Goal: Task Accomplishment & Management: Complete application form

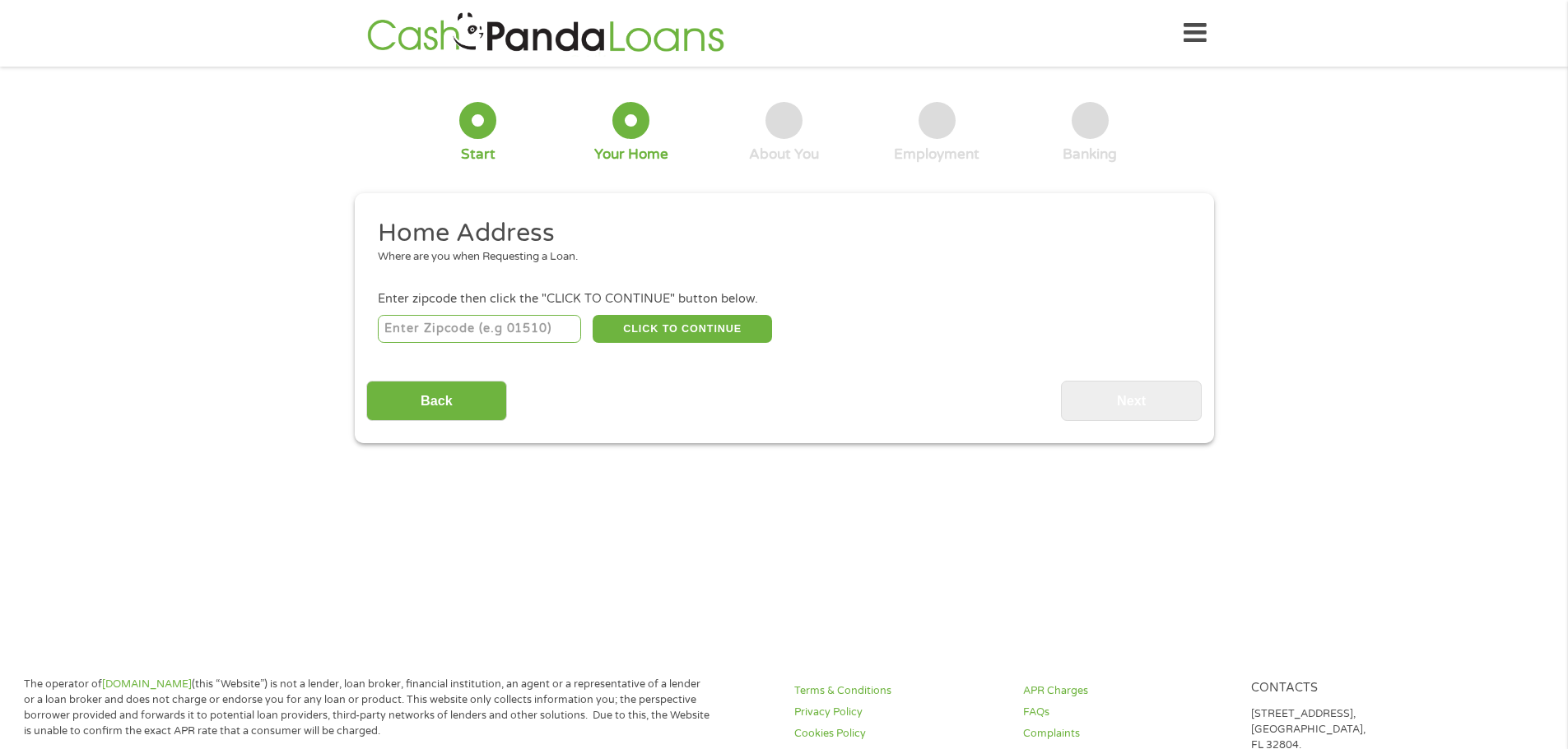
click at [503, 321] on input "number" at bounding box center [480, 329] width 203 height 28
type input "63366"
click at [663, 329] on button "CLICK TO CONTINUE" at bounding box center [682, 329] width 180 height 28
type input "63366"
type input "O Fallon"
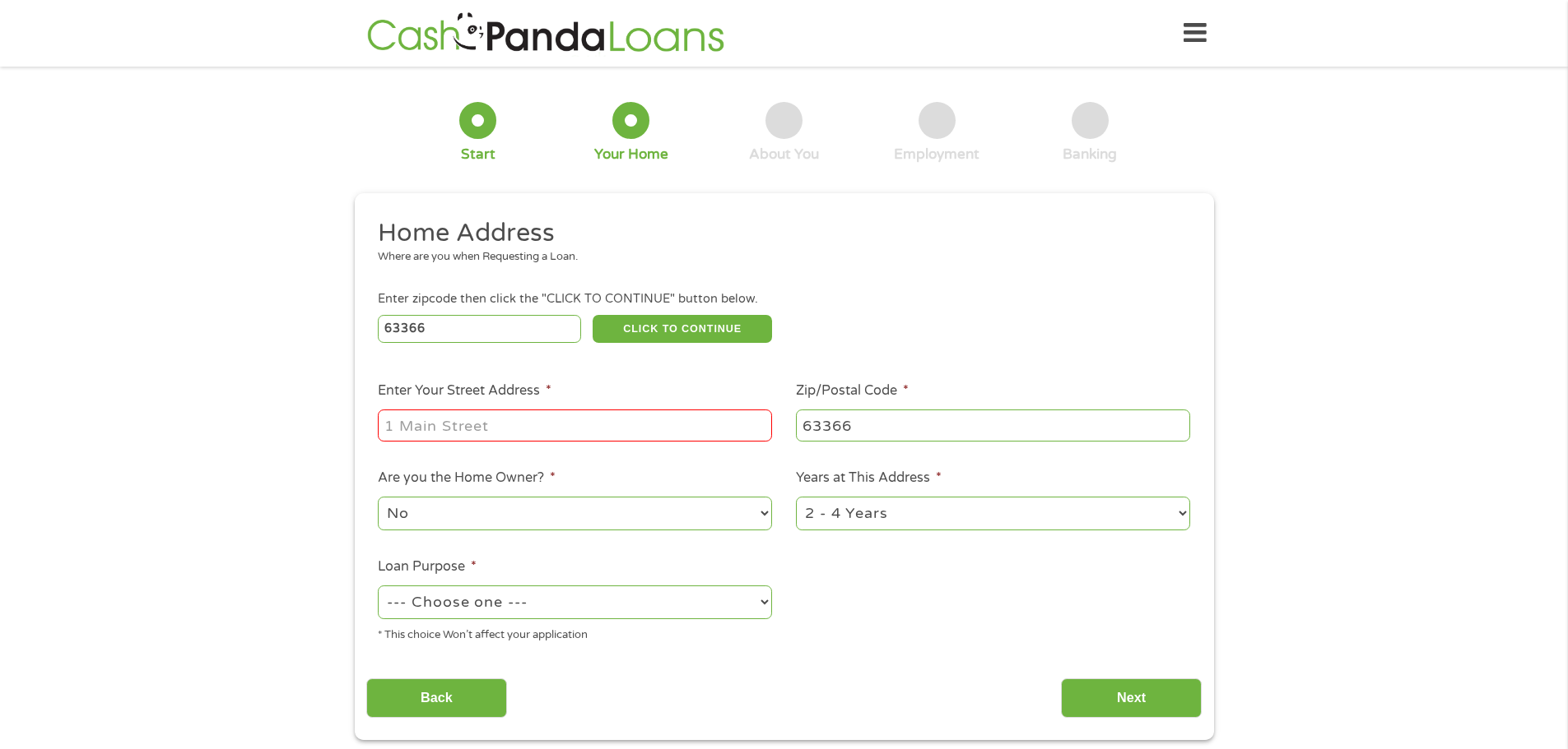
click at [438, 426] on input "Enter Your Street Address *" at bounding box center [575, 426] width 394 height 31
type input "[STREET_ADDRESS][PERSON_NAME]"
click at [489, 517] on select "No Yes" at bounding box center [575, 513] width 394 height 34
select select "yes"
click at [378, 497] on select "No Yes" at bounding box center [575, 513] width 394 height 34
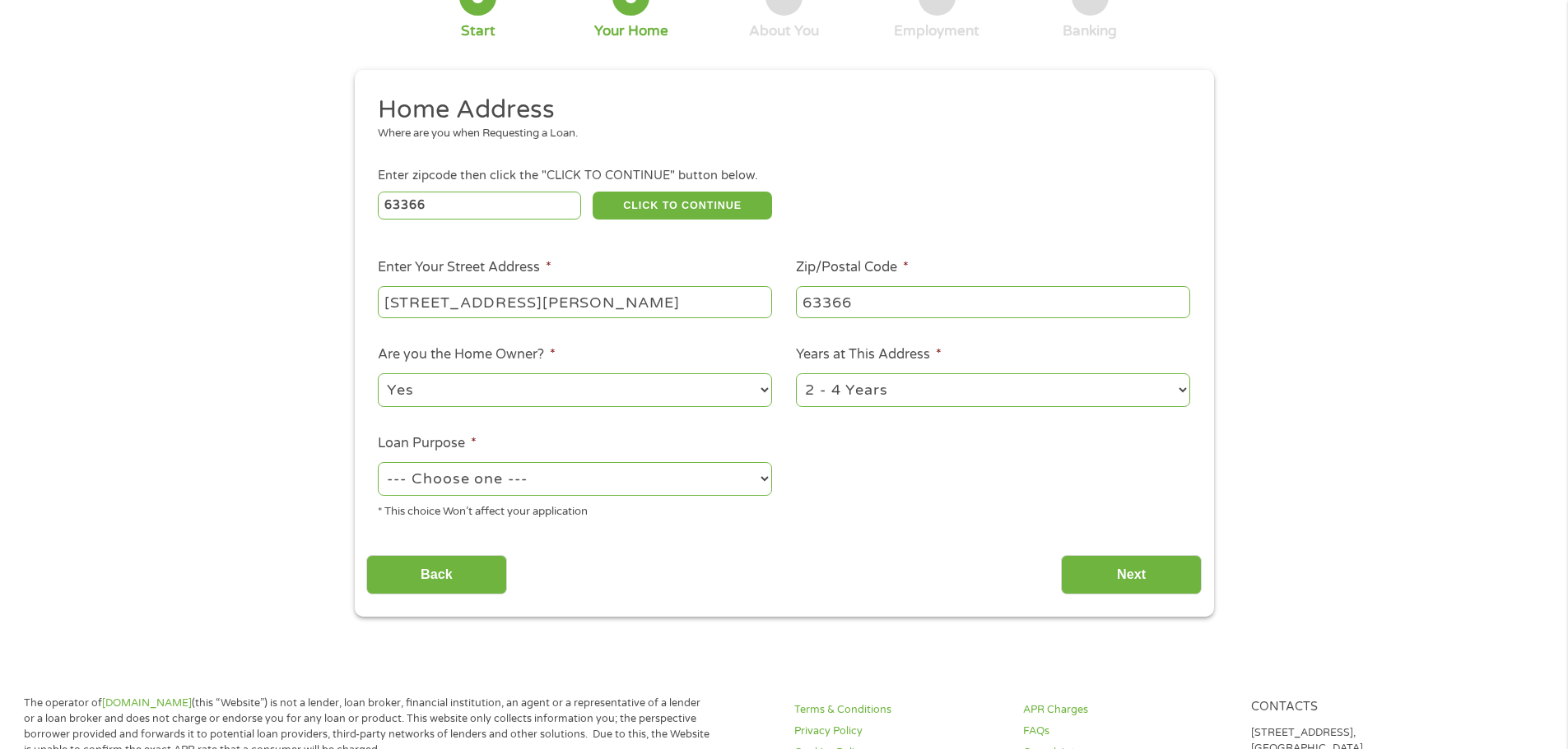
scroll to position [165, 0]
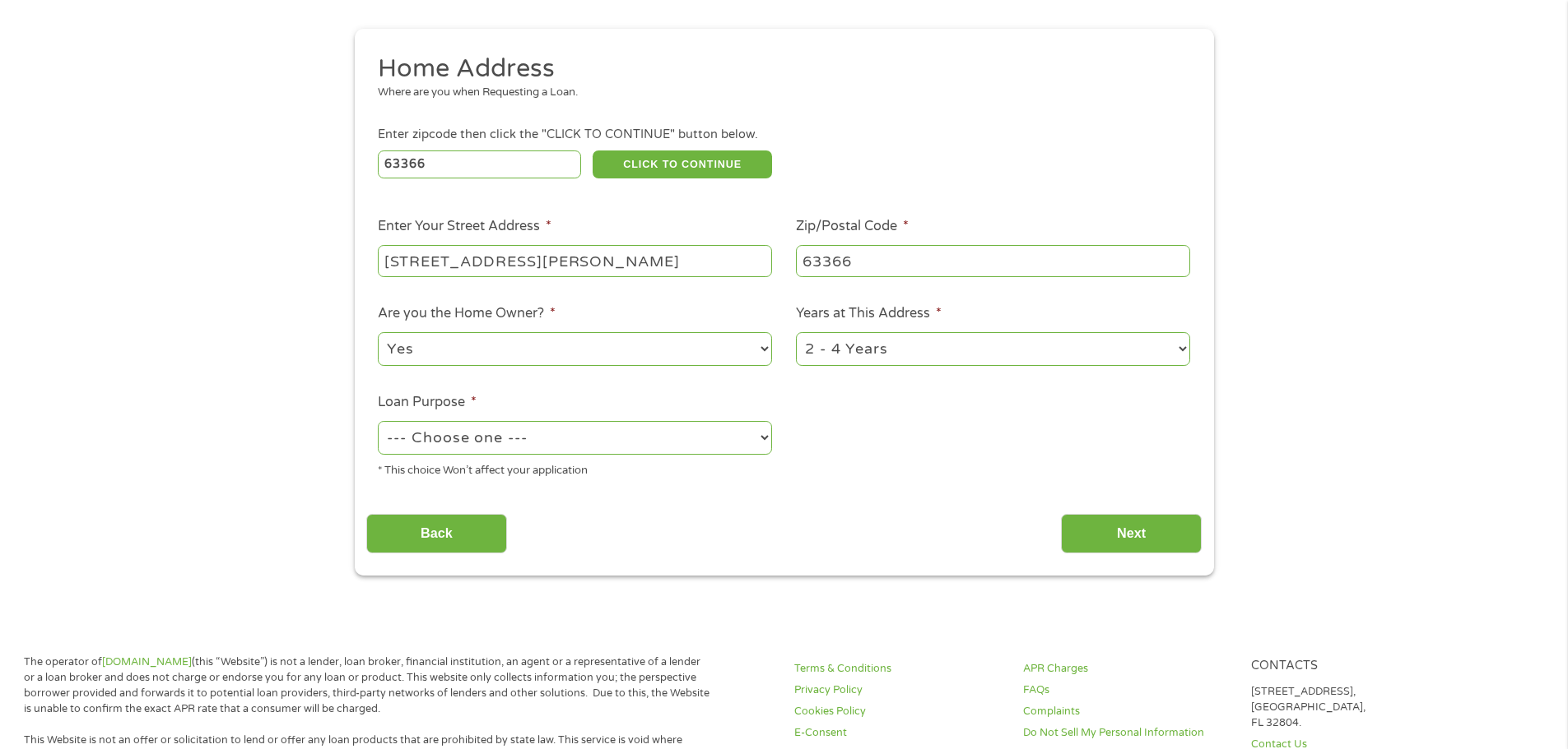
click at [542, 443] on select "--- Choose one --- Pay Bills Debt Consolidation Home Improvement Major Purchase…" at bounding box center [575, 438] width 394 height 34
select select "debtconsolidation"
click at [378, 421] on select "--- Choose one --- Pay Bills Debt Consolidation Home Improvement Major Purchase…" at bounding box center [575, 438] width 394 height 34
click at [1135, 539] on input "Next" at bounding box center [1131, 534] width 140 height 40
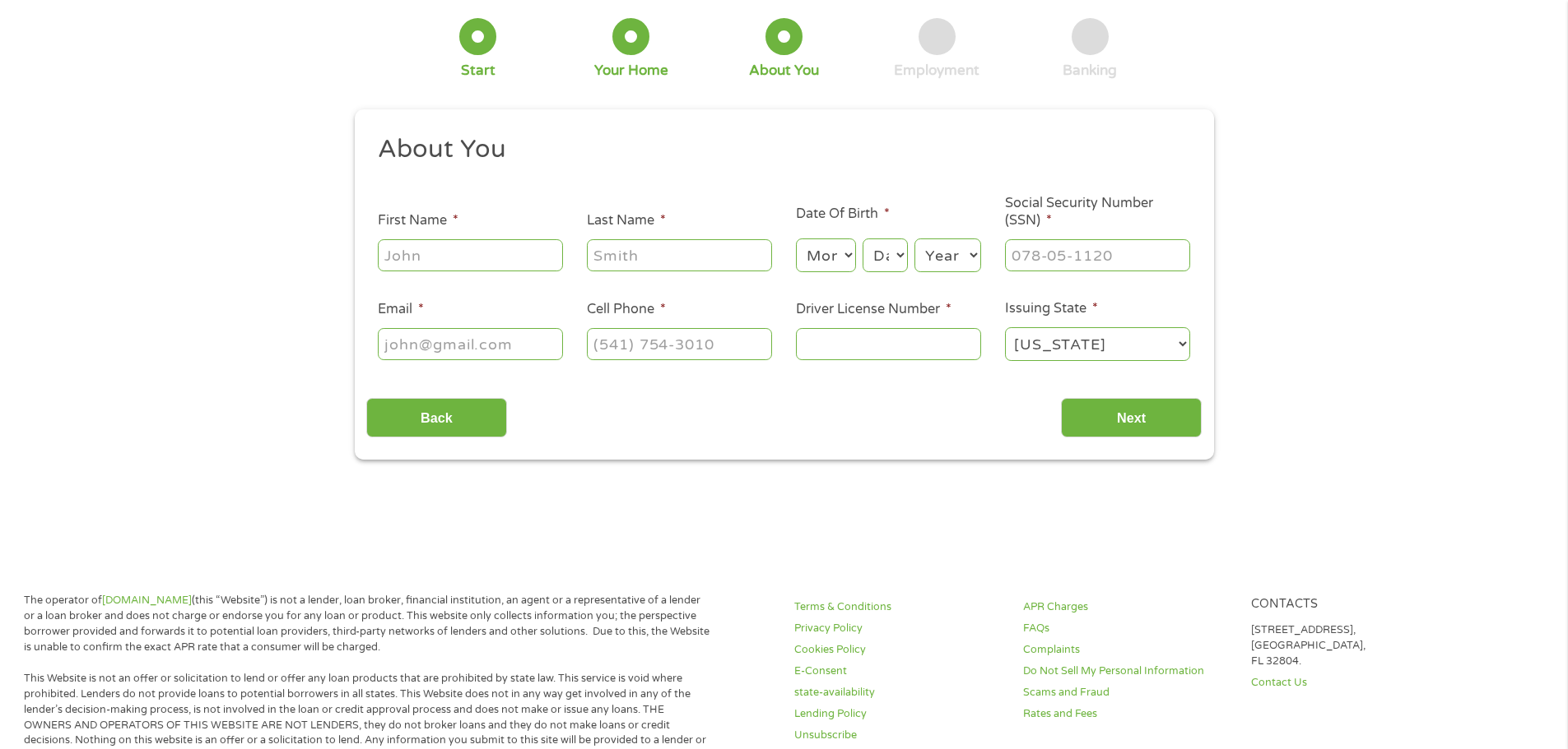
scroll to position [0, 0]
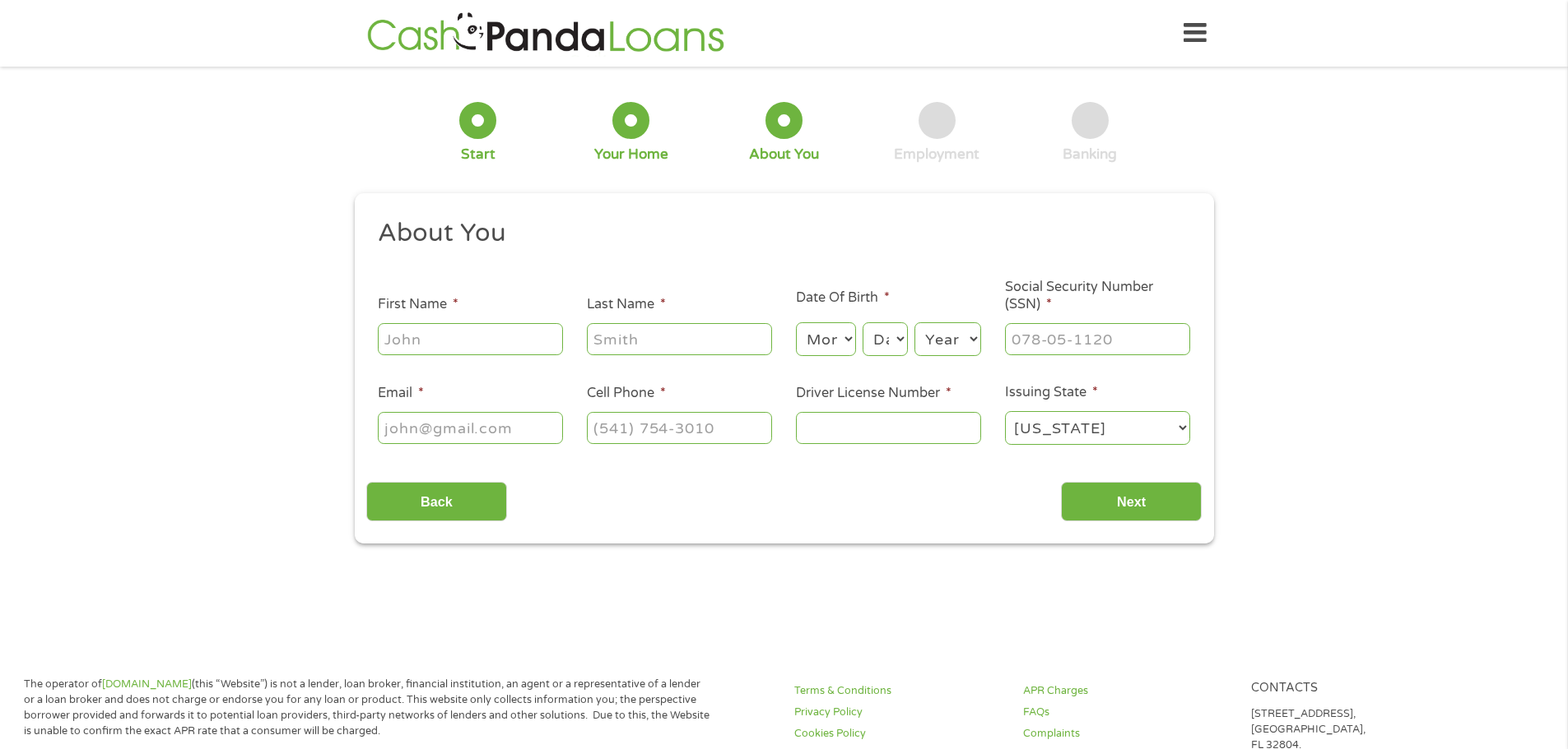
click at [414, 330] on input "First Name *" at bounding box center [470, 339] width 185 height 31
type input "[PERSON_NAME]"
type input "[EMAIL_ADDRESS][DOMAIN_NAME]"
type input "[PHONE_NUMBER]"
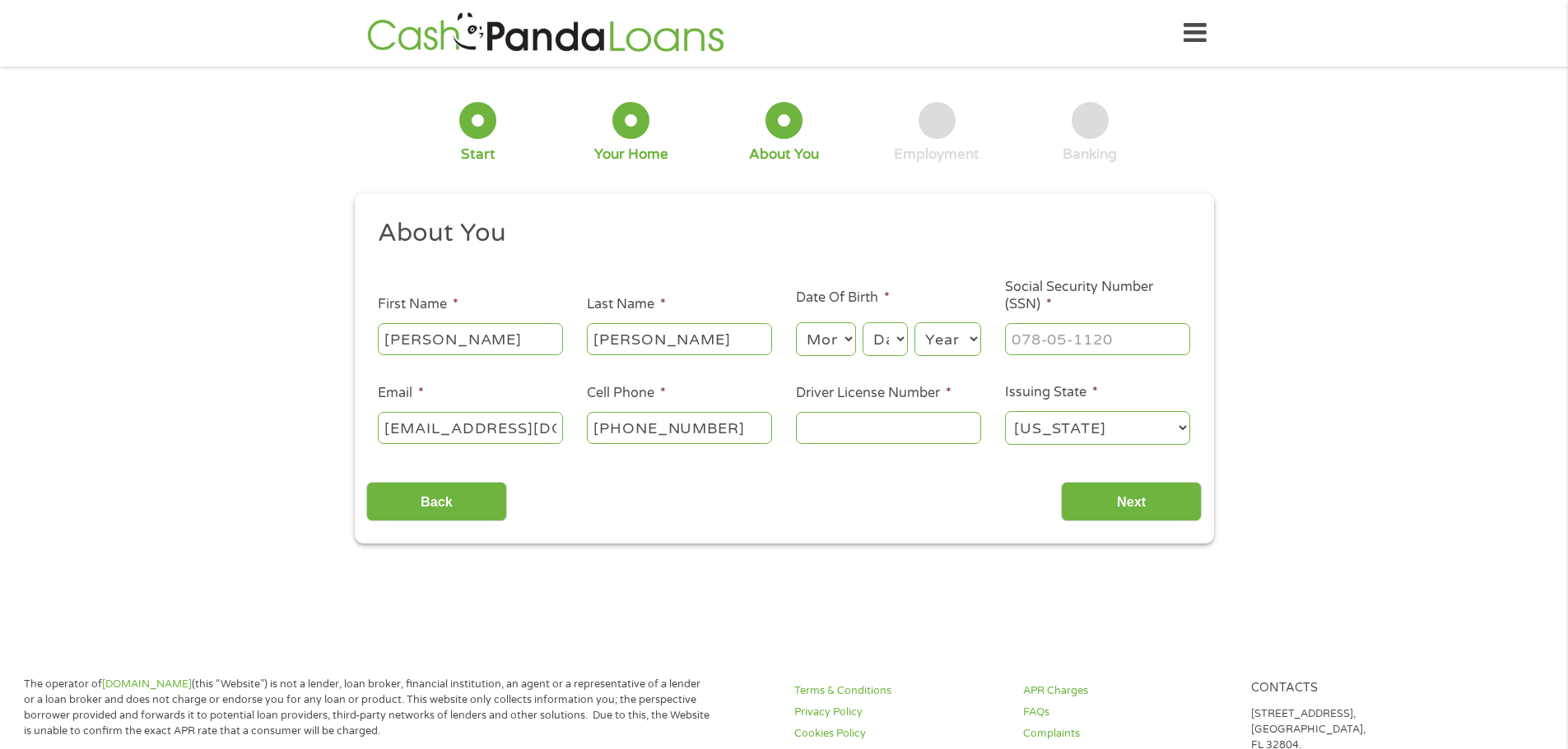
click at [803, 337] on select "Month 1 2 3 4 5 6 7 8 9 10 11 12" at bounding box center [826, 339] width 60 height 34
select select "7"
click at [796, 322] on select "Month 1 2 3 4 5 6 7 8 9 10 11 12" at bounding box center [826, 339] width 60 height 34
click at [892, 346] on select "Day 1 2 3 4 5 6 7 8 9 10 11 12 13 14 15 16 17 18 19 20 21 22 23 24 25 26 27 28 …" at bounding box center [884, 339] width 44 height 34
select select "30"
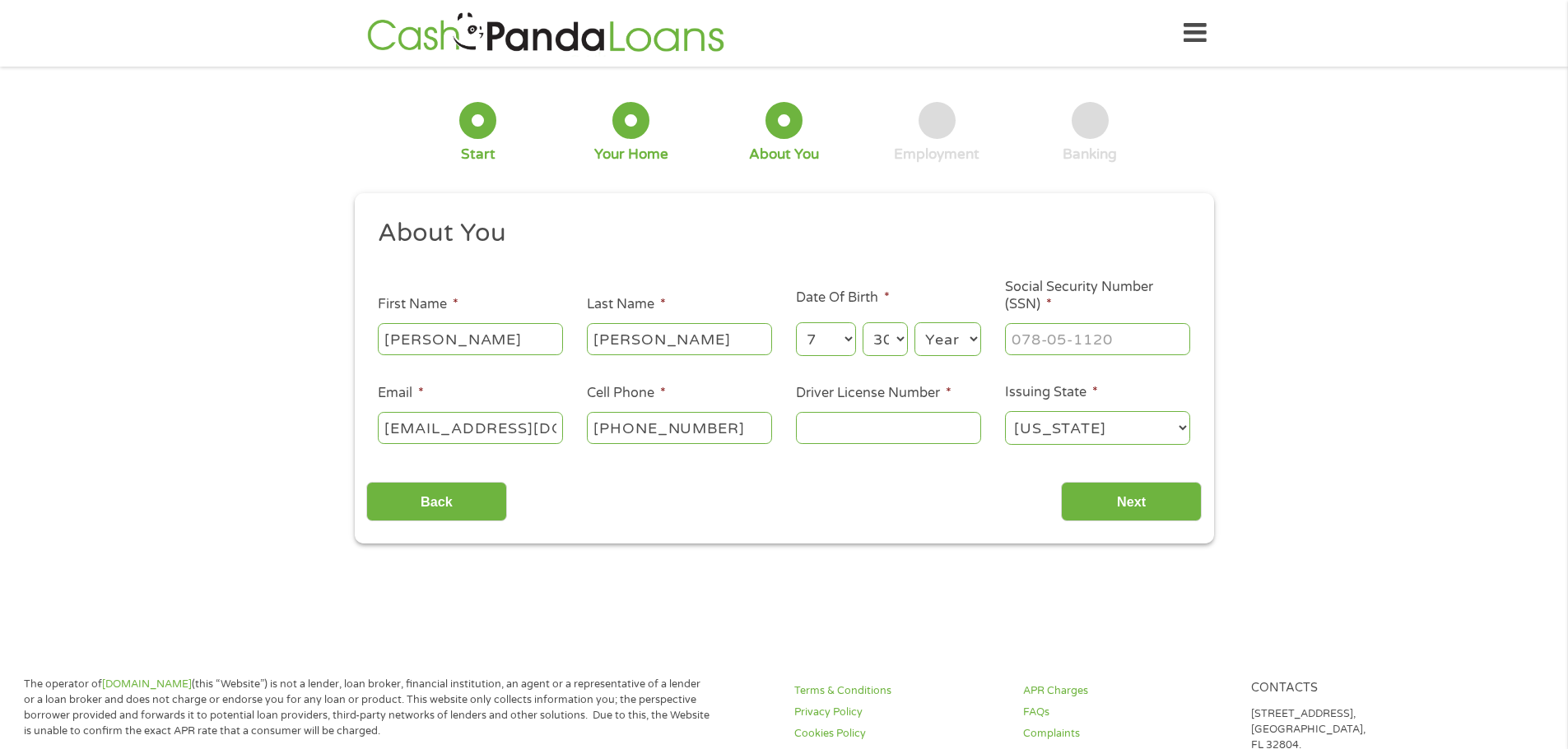
click at [862, 322] on select "Day 1 2 3 4 5 6 7 8 9 10 11 12 13 14 15 16 17 18 19 20 21 22 23 24 25 26 27 28 …" at bounding box center [884, 339] width 44 height 34
click at [941, 340] on select "Year [DATE] 2006 2005 2004 2003 2002 2001 2000 1999 1998 1997 1996 1995 1994 19…" at bounding box center [947, 339] width 67 height 34
select select "1970"
click at [914, 322] on select "Year [DATE] 2006 2005 2004 2003 2002 2001 2000 1999 1998 1997 1996 1995 1994 19…" at bounding box center [947, 339] width 67 height 34
click at [944, 435] on input "Driver License Number *" at bounding box center [888, 427] width 185 height 31
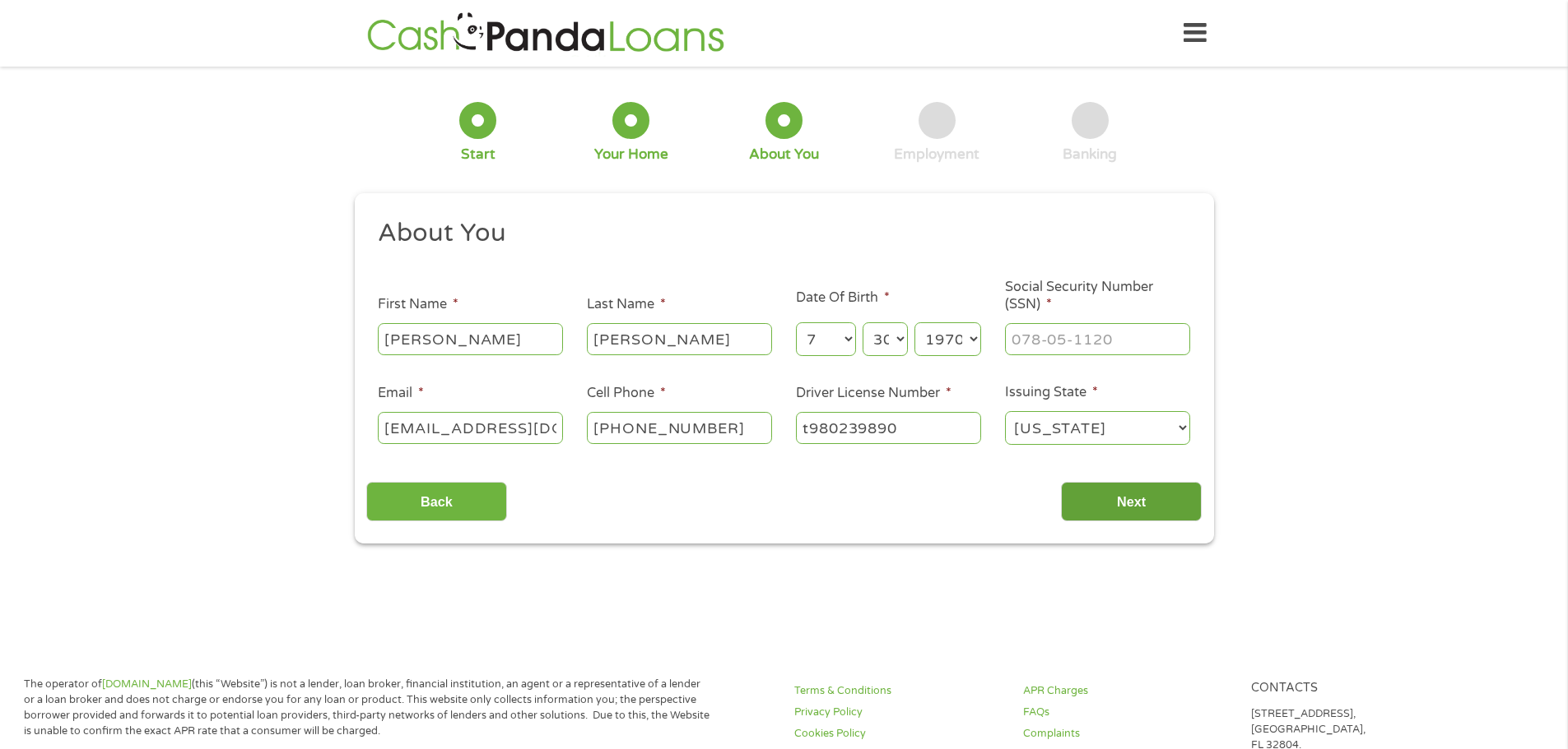
type input "t980239890"
click at [1173, 505] on input "Next" at bounding box center [1131, 502] width 140 height 40
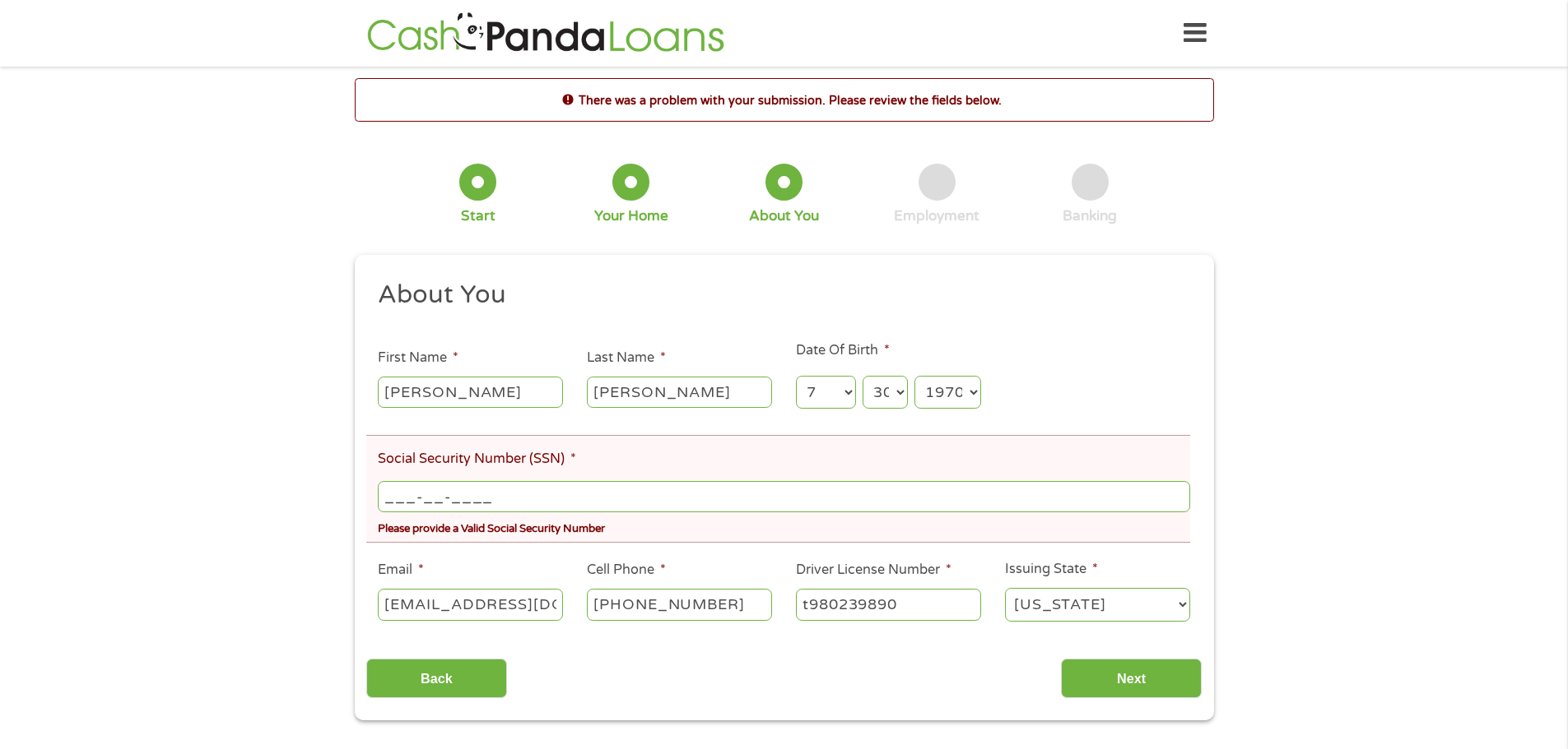
click at [574, 501] on input "___-__-____" at bounding box center [784, 497] width 812 height 31
type input "492-88-0663"
click at [1112, 682] on input "Next" at bounding box center [1131, 679] width 140 height 40
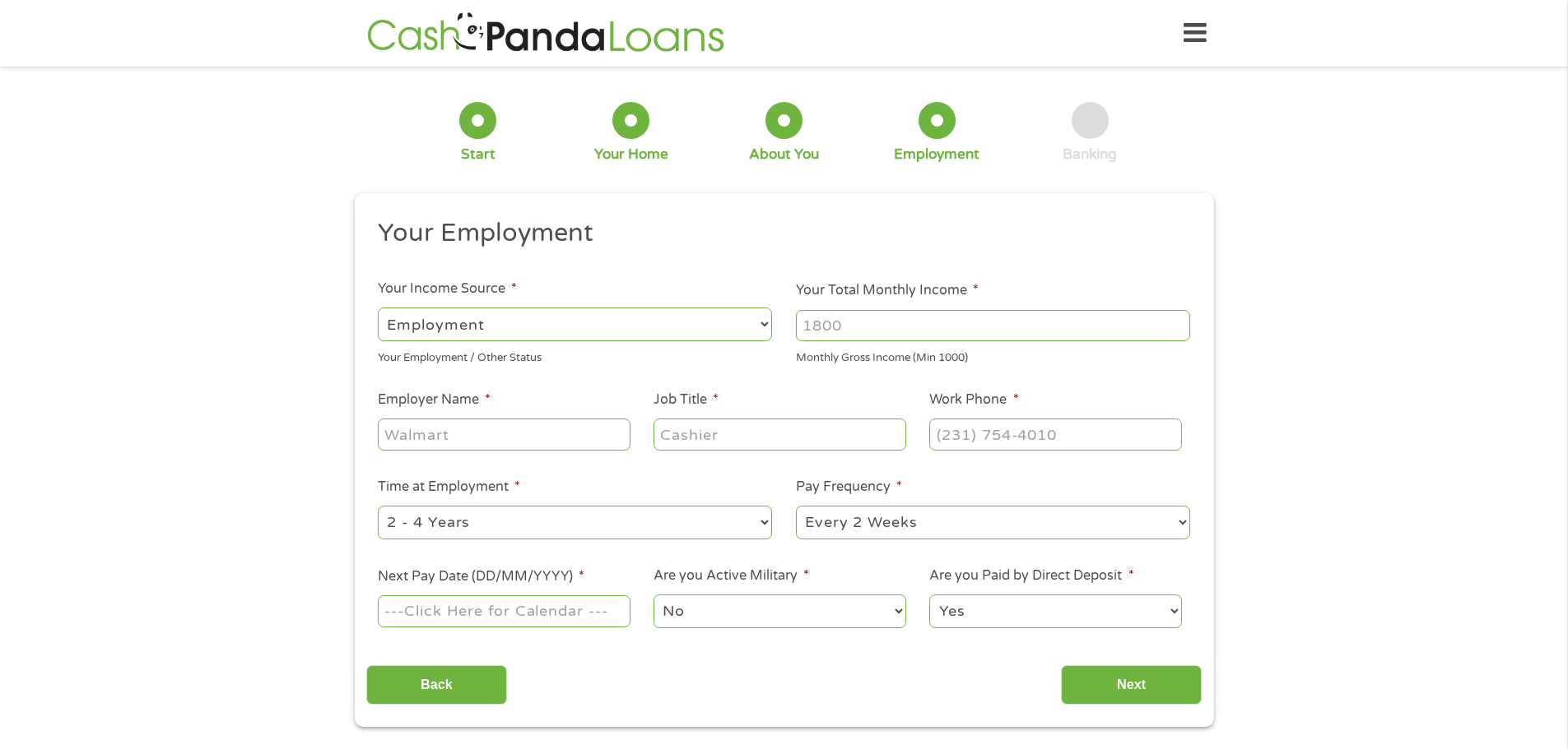
click at [562, 446] on input "Employer Name *" at bounding box center [504, 434] width 252 height 31
type input "MiTek"
type input "Sr Director Global Logistics"
click at [946, 429] on input "(___) ___-____" at bounding box center [1055, 434] width 252 height 31
type input "[PHONE_NUMBER]"
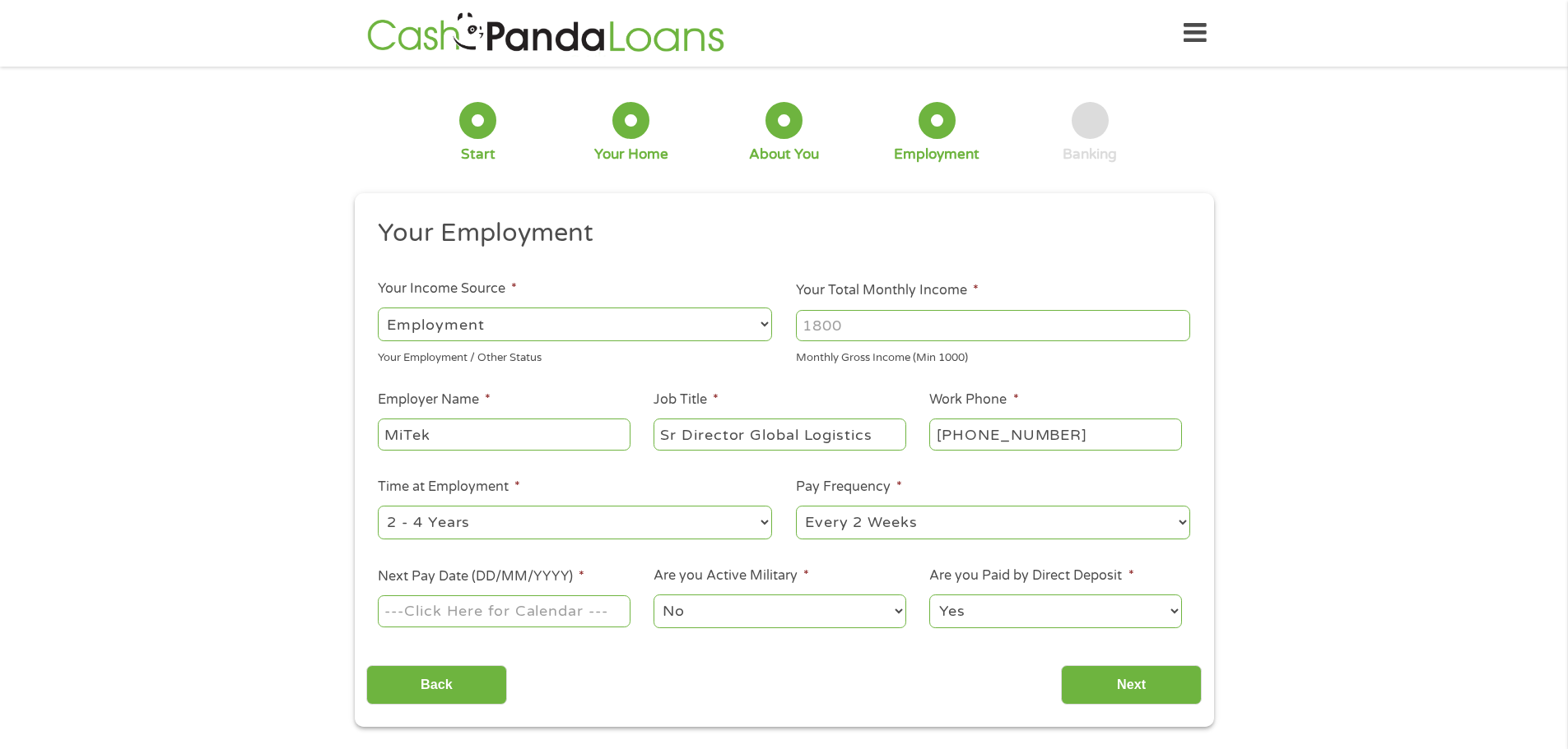
click at [1305, 484] on div "1 Start 2 Your Home 3 About You 4 Employment 5 Banking 6 This field is hidden w…" at bounding box center [784, 402] width 1568 height 649
click at [561, 627] on input "Next Pay Date (DD/MM/YYYY) *" at bounding box center [504, 611] width 252 height 31
type input "[DATE]"
click at [1116, 683] on input "Next" at bounding box center [1131, 686] width 140 height 40
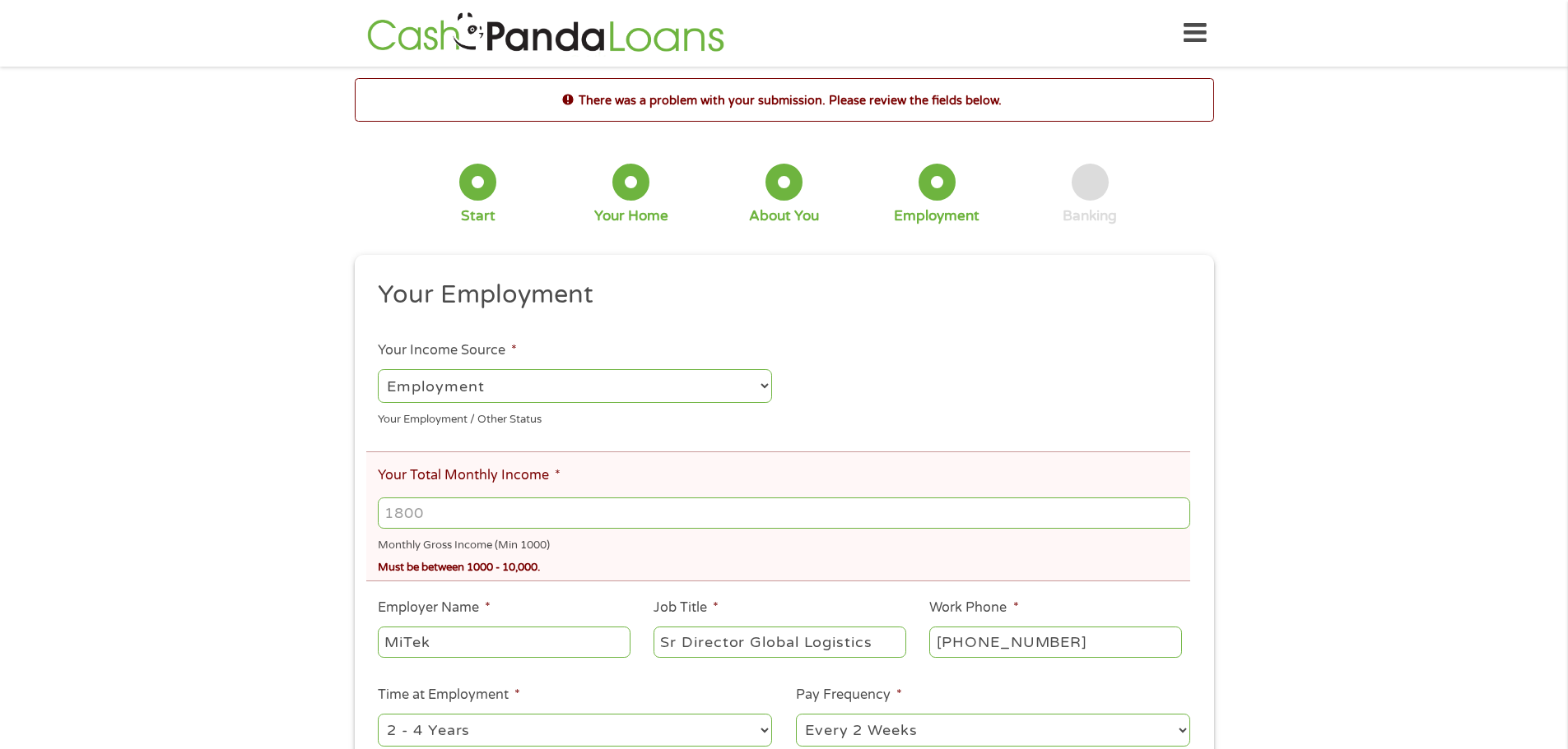
scroll to position [411, 0]
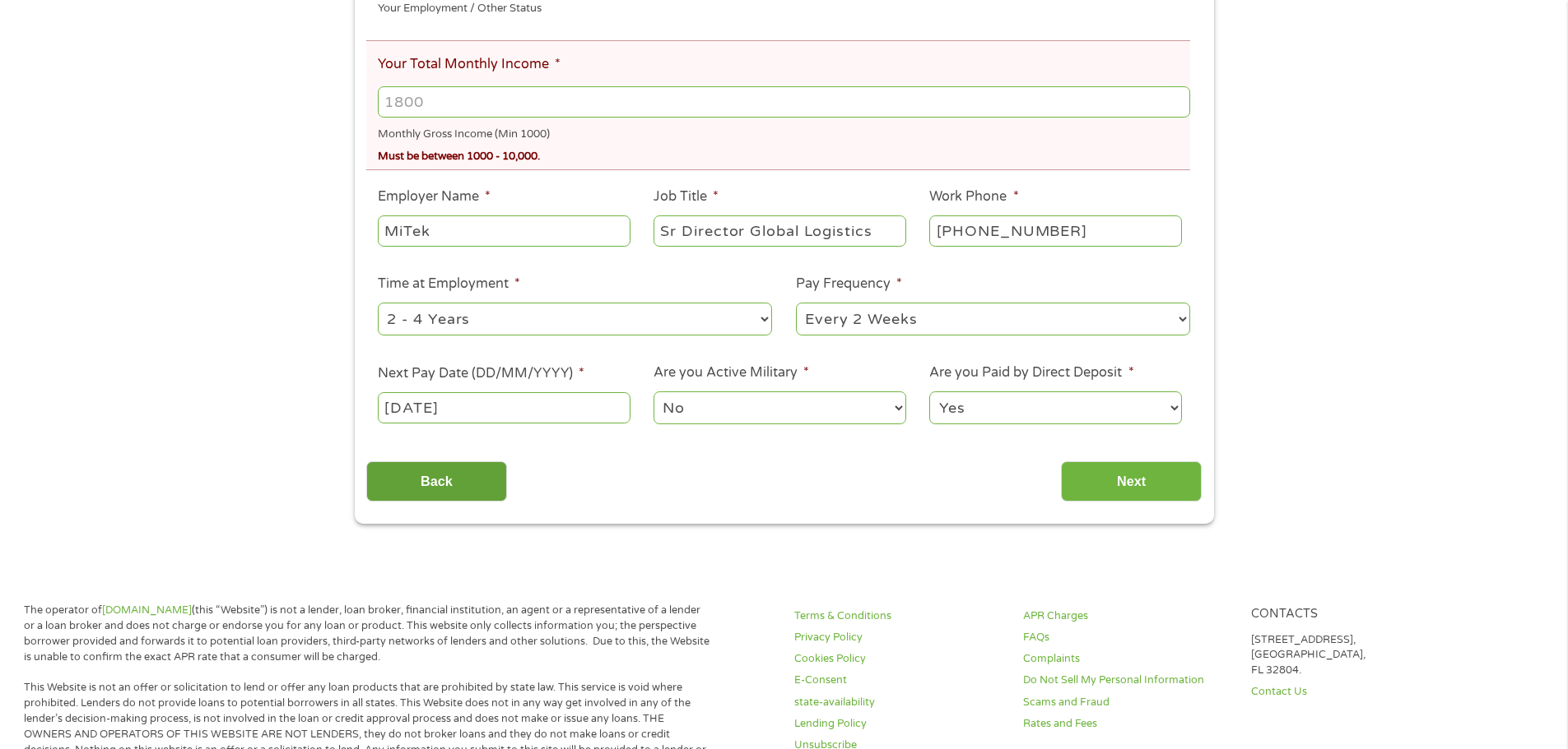
drag, startPoint x: 474, startPoint y: 479, endPoint x: 501, endPoint y: 485, distance: 27.7
click at [474, 478] on input "Back" at bounding box center [436, 481] width 140 height 40
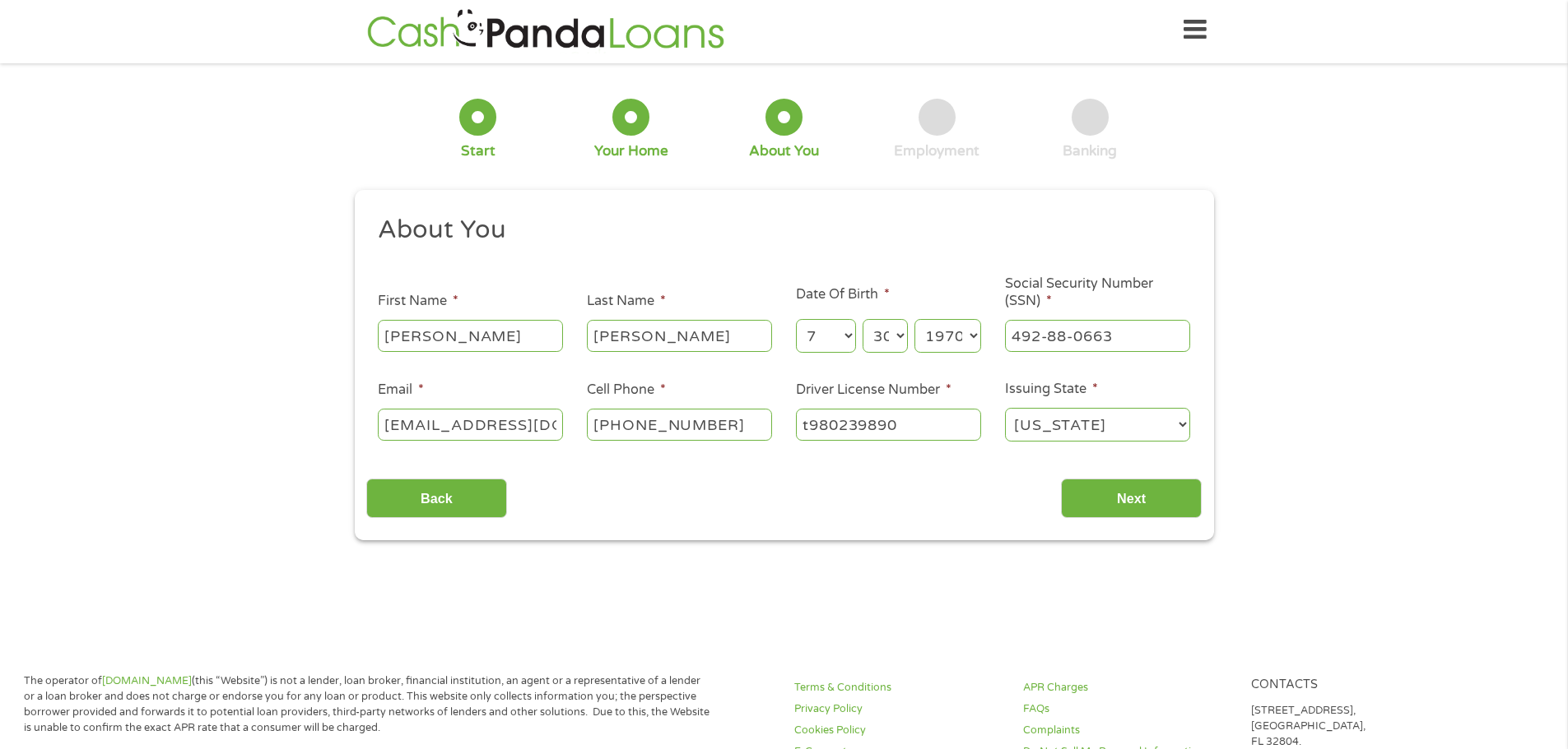
scroll to position [0, 0]
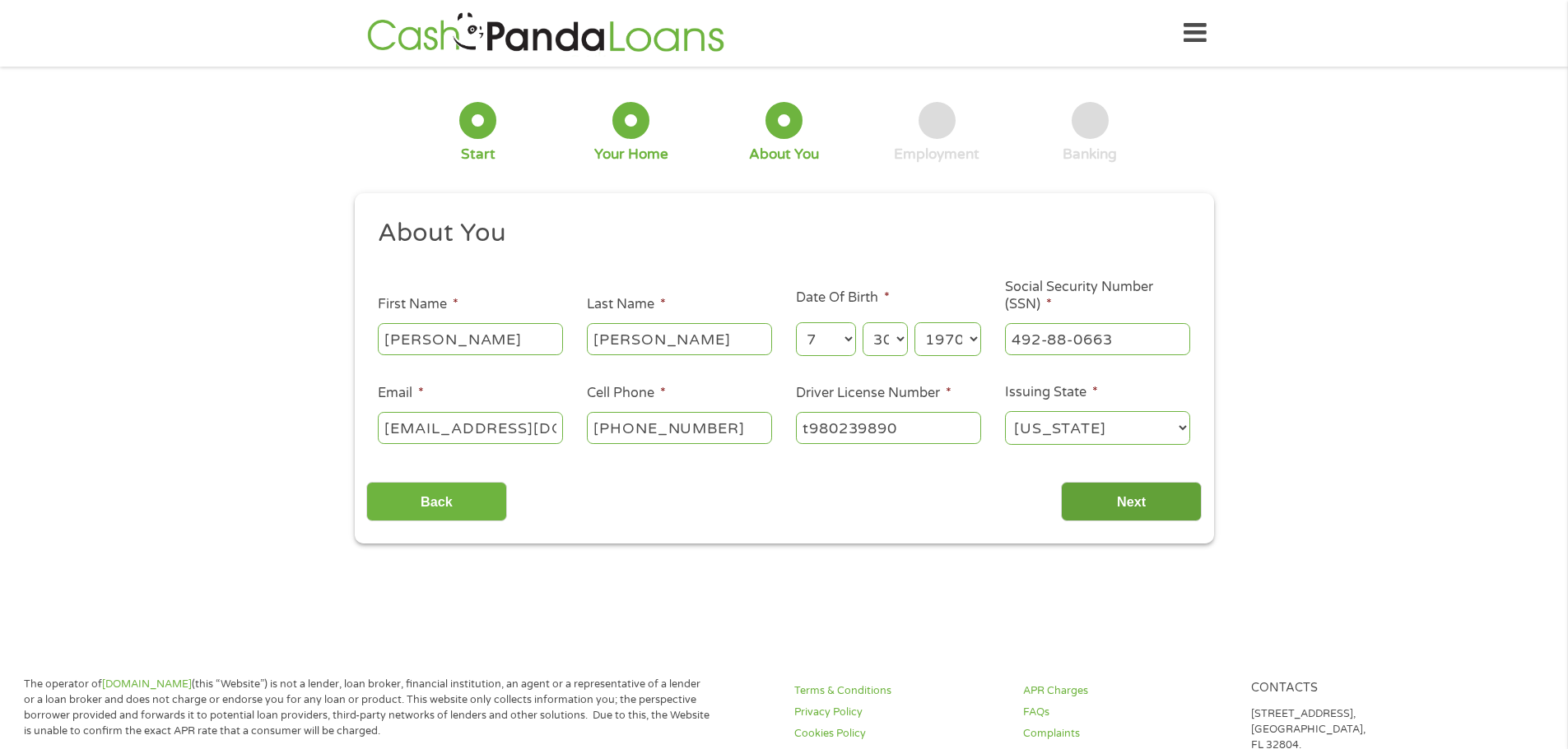
click at [1121, 502] on input "Next" at bounding box center [1131, 502] width 140 height 40
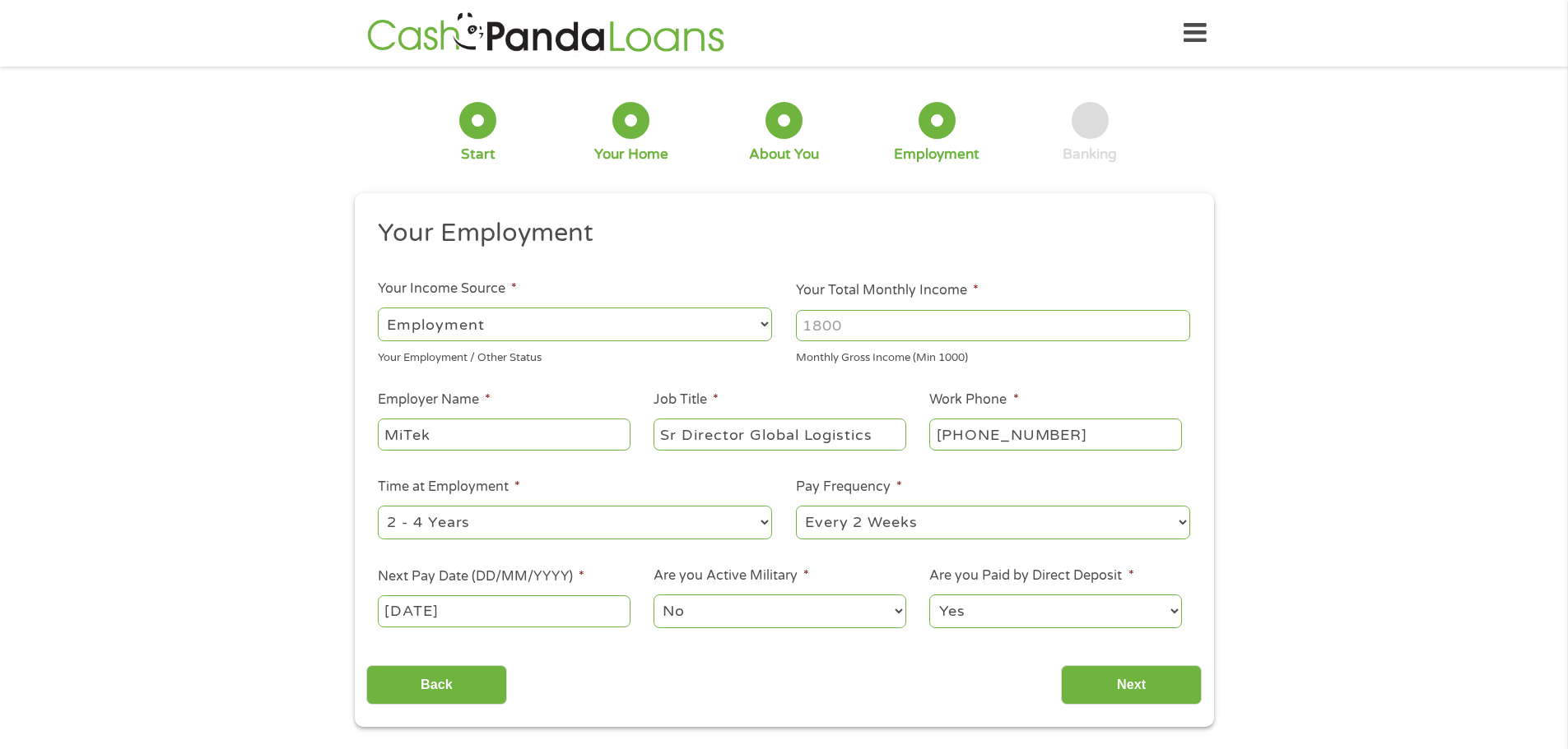
scroll to position [7, 7]
click at [931, 338] on input "Your Total Monthly Income *" at bounding box center [993, 326] width 394 height 31
click at [872, 336] on input "Your Total Monthly Income *" at bounding box center [993, 326] width 394 height 31
type input "17000"
click at [1118, 669] on input "Next" at bounding box center [1131, 686] width 140 height 40
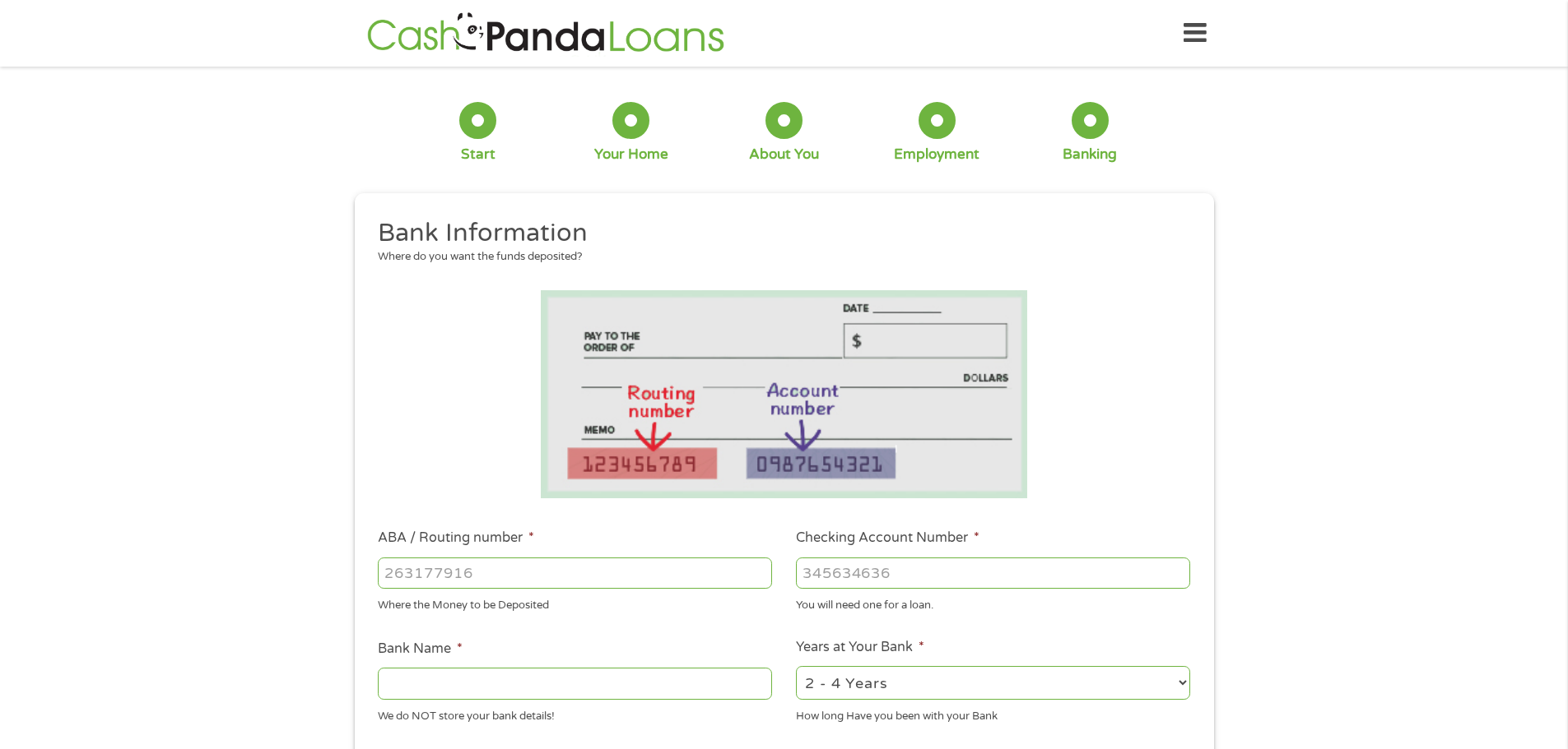
click at [483, 587] on input "ABA / Routing number *" at bounding box center [575, 573] width 394 height 31
type input "281082915"
type input "ANHEUSERBUSCH EMPLOY CU"
type input "281082915"
click at [852, 575] on input "Checking Account Number *" at bounding box center [993, 573] width 394 height 31
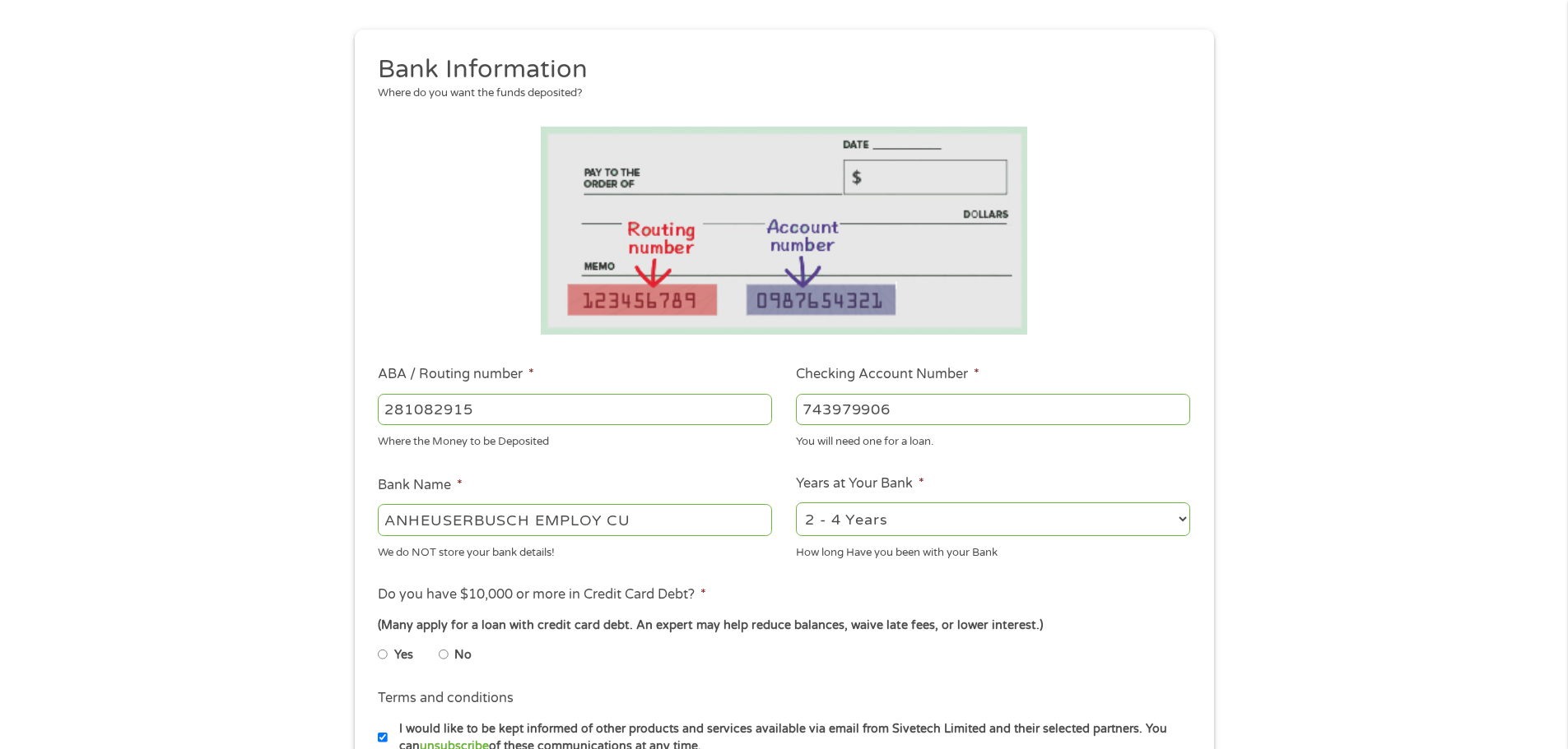
scroll to position [165, 0]
type input "743979906"
click at [951, 531] on select "2 - 4 Years 6 - 12 Months 1 - 2 Years Over 4 Years" at bounding box center [993, 518] width 394 height 34
select select "60months"
click at [796, 502] on select "2 - 4 Years 6 - 12 Months 1 - 2 Years Over 4 Years" at bounding box center [993, 518] width 394 height 34
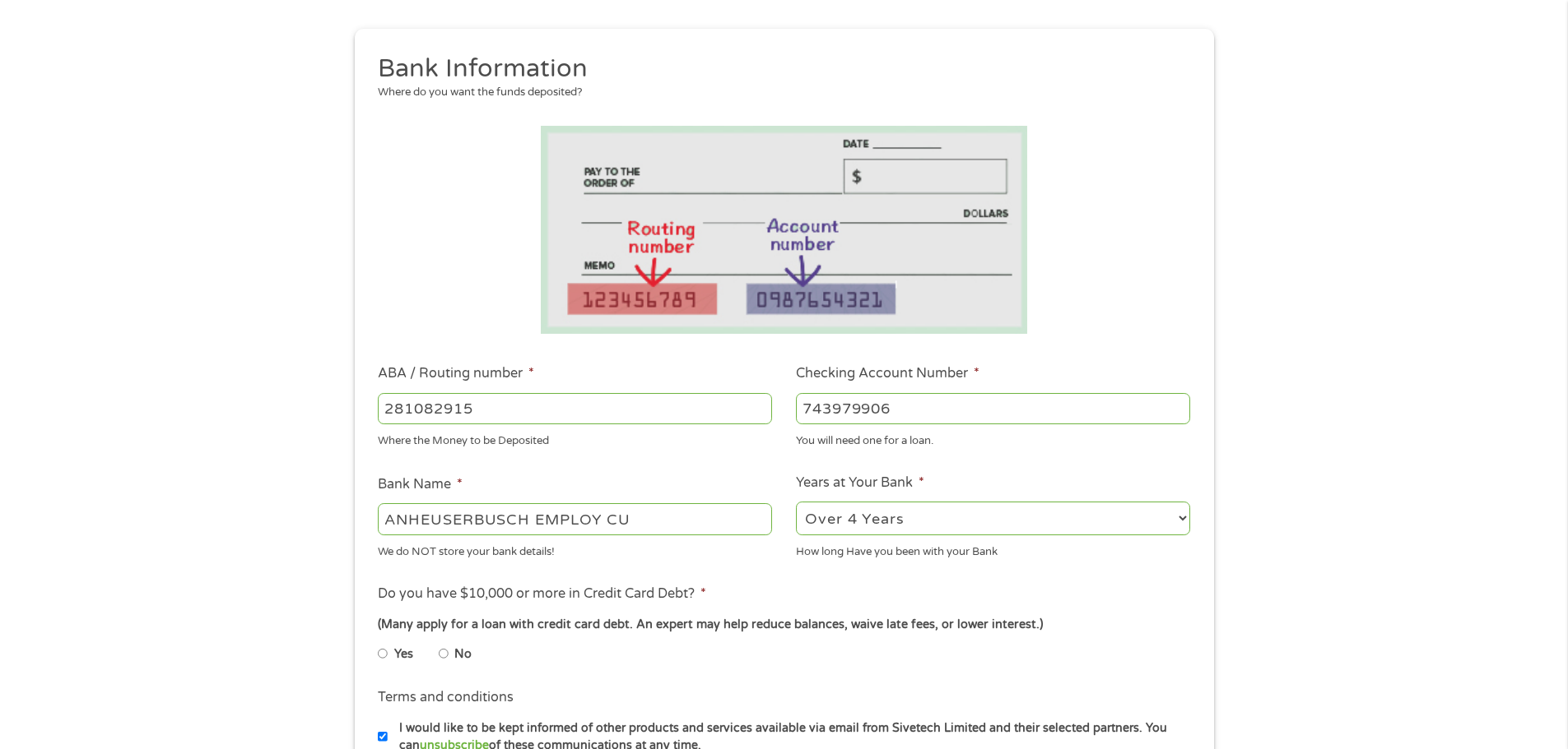
click at [447, 653] on input "No" at bounding box center [443, 654] width 10 height 26
radio input "true"
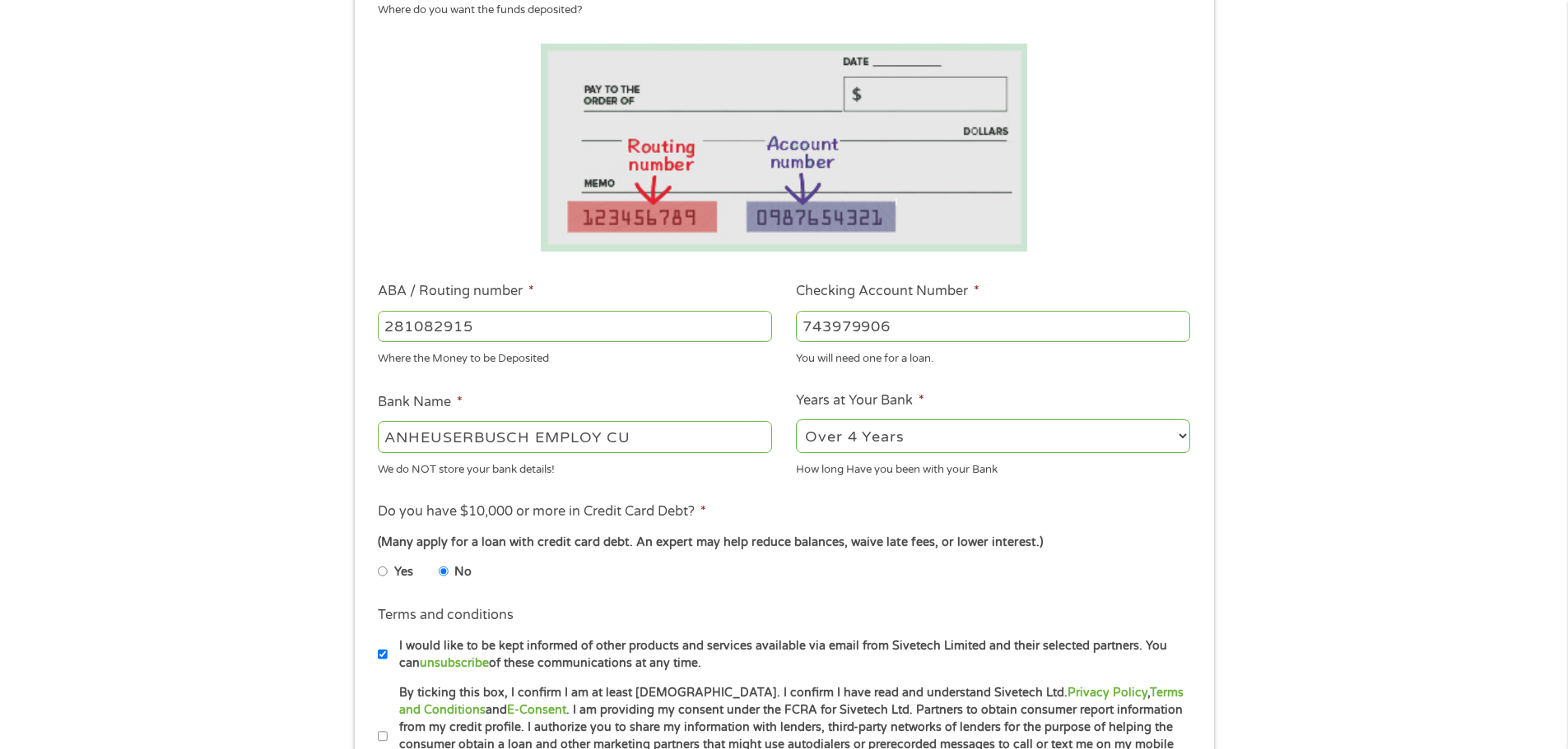
scroll to position [411, 0]
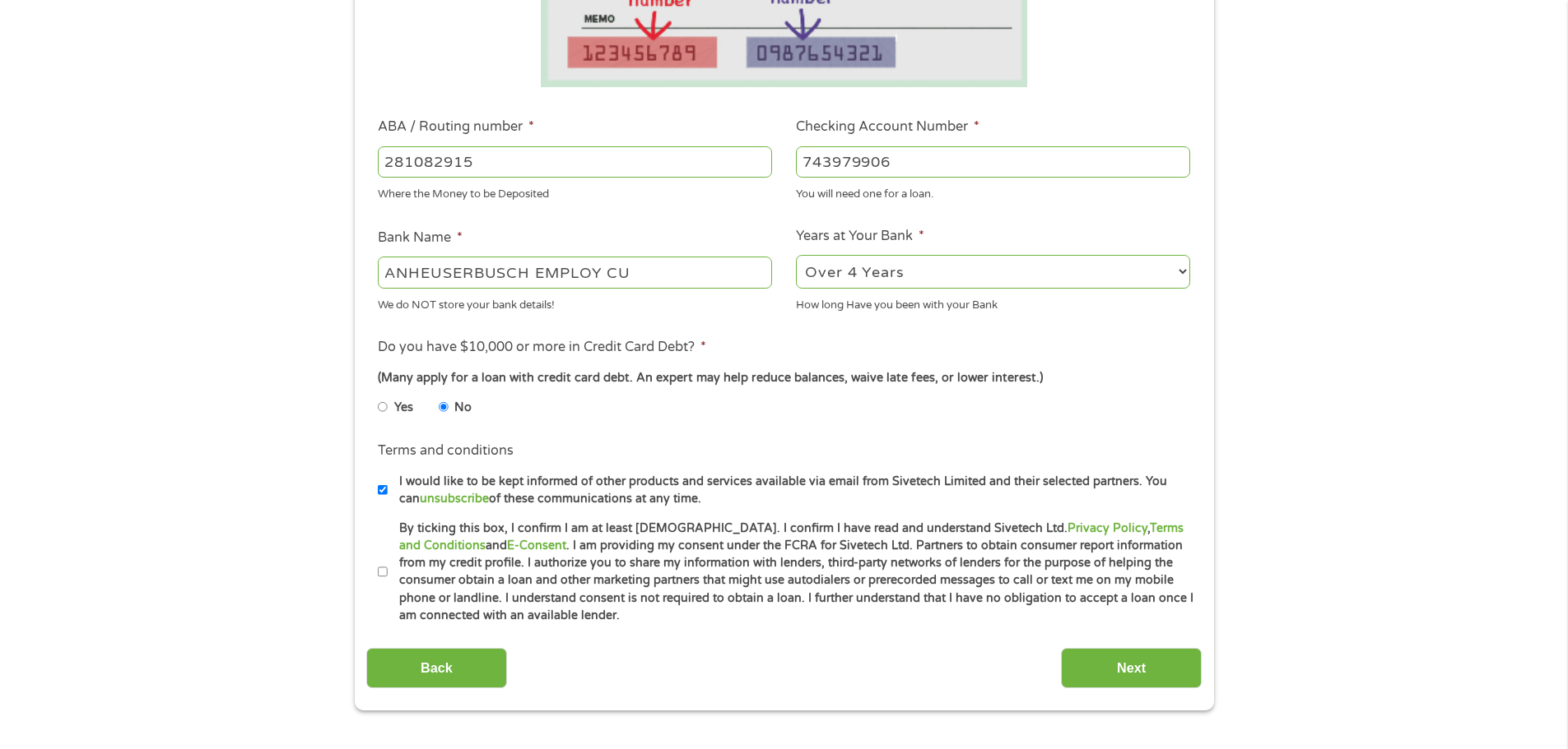
click at [386, 491] on input "I would like to be kept informed of other products and services available via e…" at bounding box center [382, 490] width 10 height 26
checkbox input "false"
click at [388, 575] on label "By ticking this box, I confirm I am at least [DEMOGRAPHIC_DATA]. I confirm I ha…" at bounding box center [791, 572] width 807 height 105
click at [388, 575] on input "By ticking this box, I confirm I am at least [DEMOGRAPHIC_DATA]. I confirm I ha…" at bounding box center [382, 572] width 10 height 26
checkbox input "true"
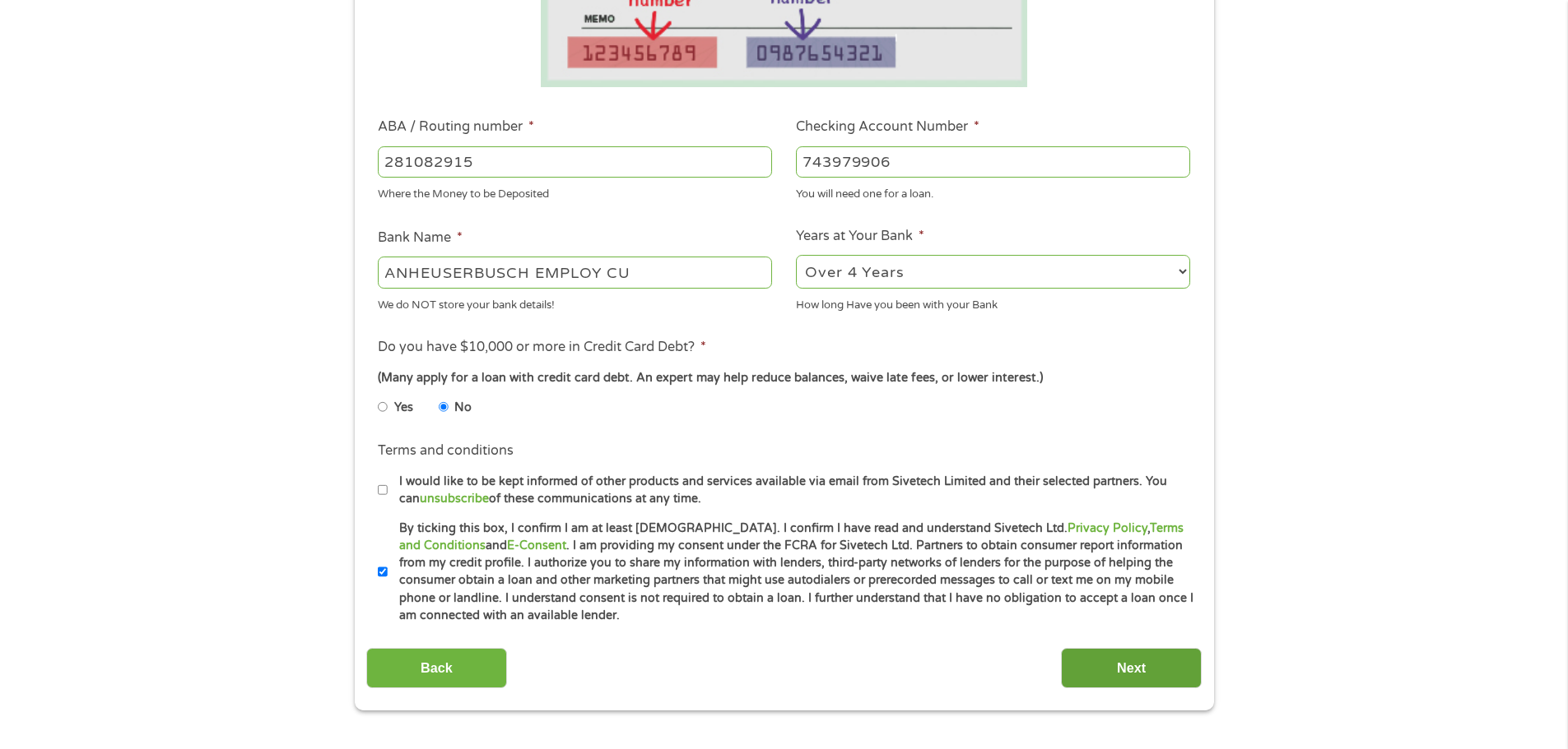
click at [1166, 673] on input "Next" at bounding box center [1131, 668] width 140 height 40
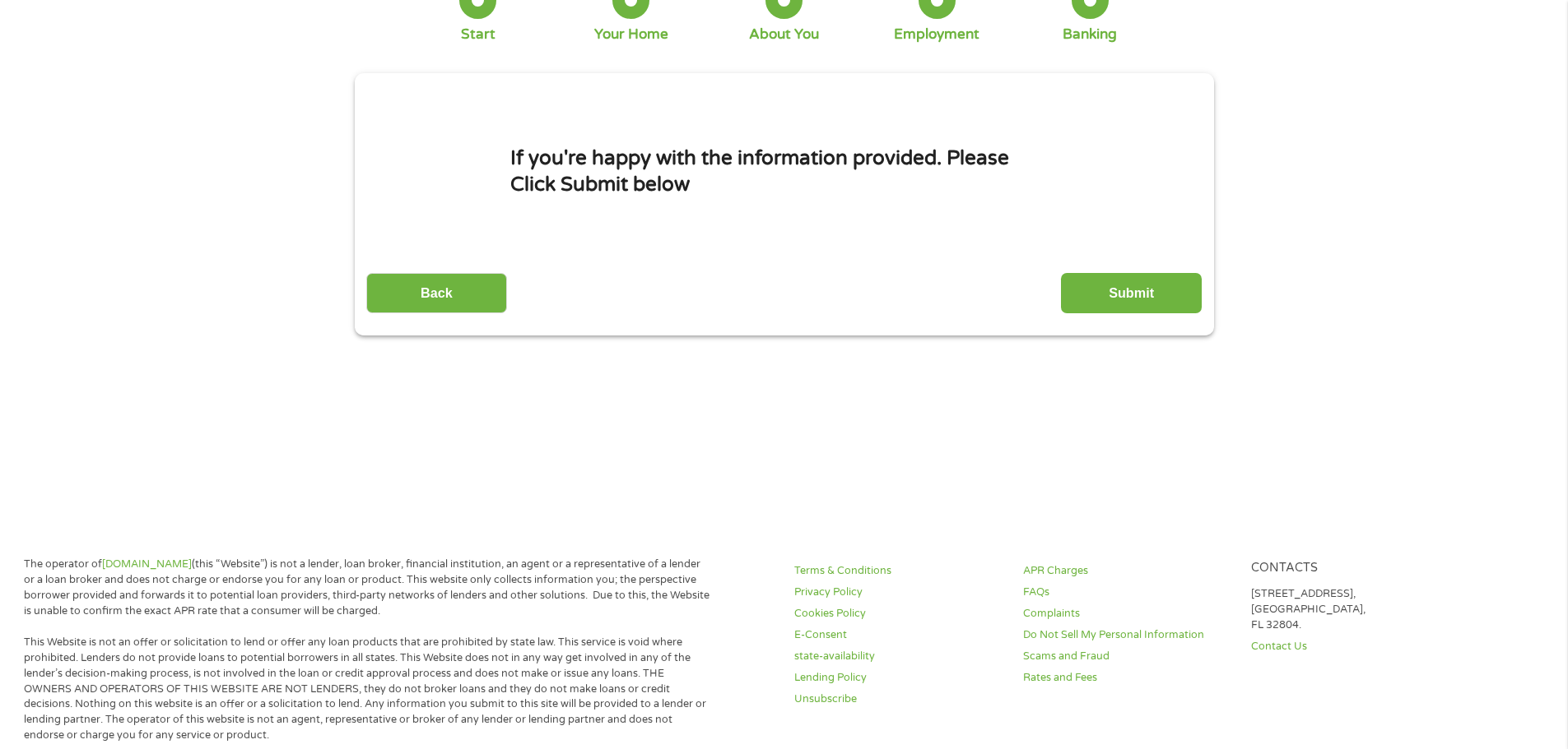
scroll to position [0, 0]
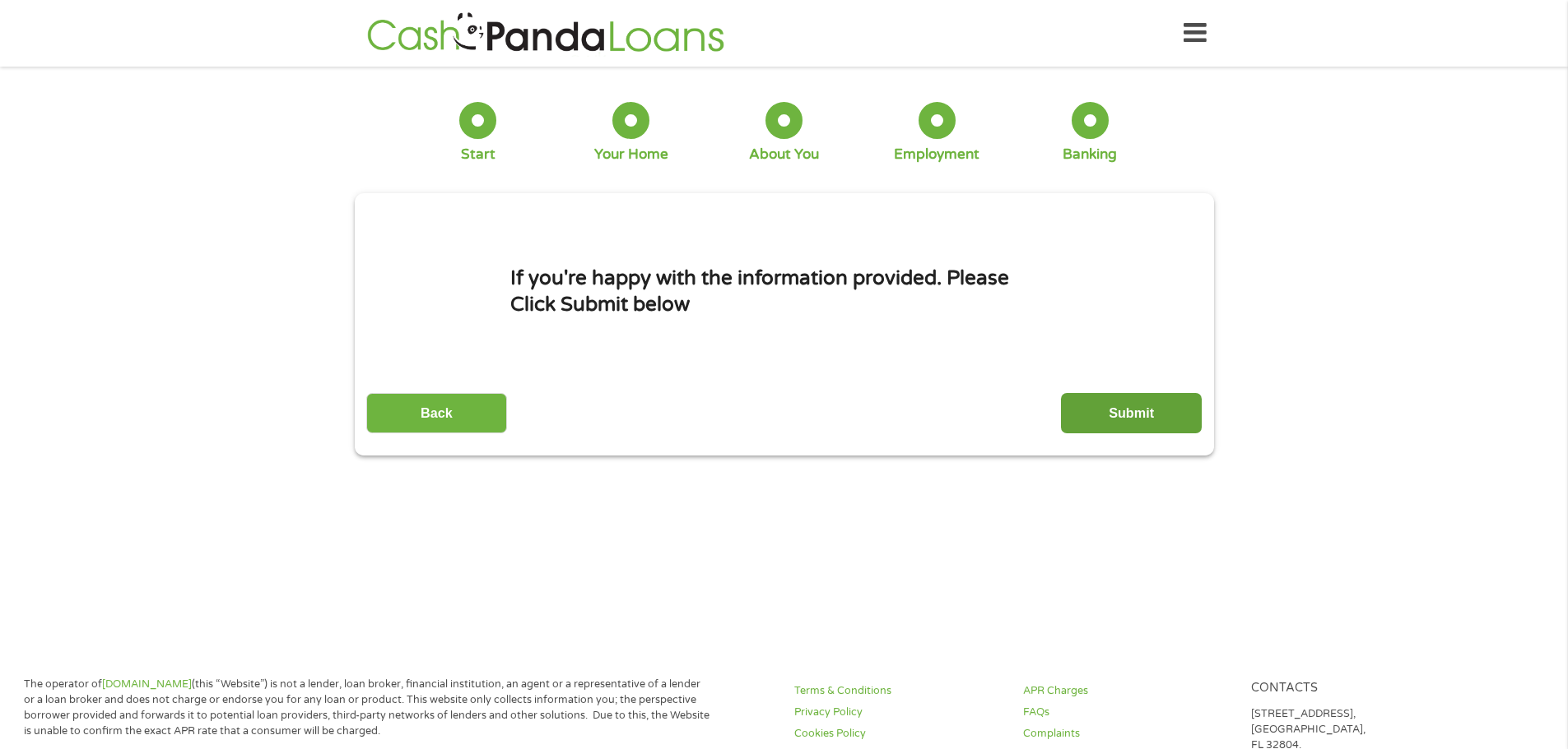
click at [1172, 423] on input "Submit" at bounding box center [1131, 414] width 140 height 40
